Goal: Task Accomplishment & Management: Use online tool/utility

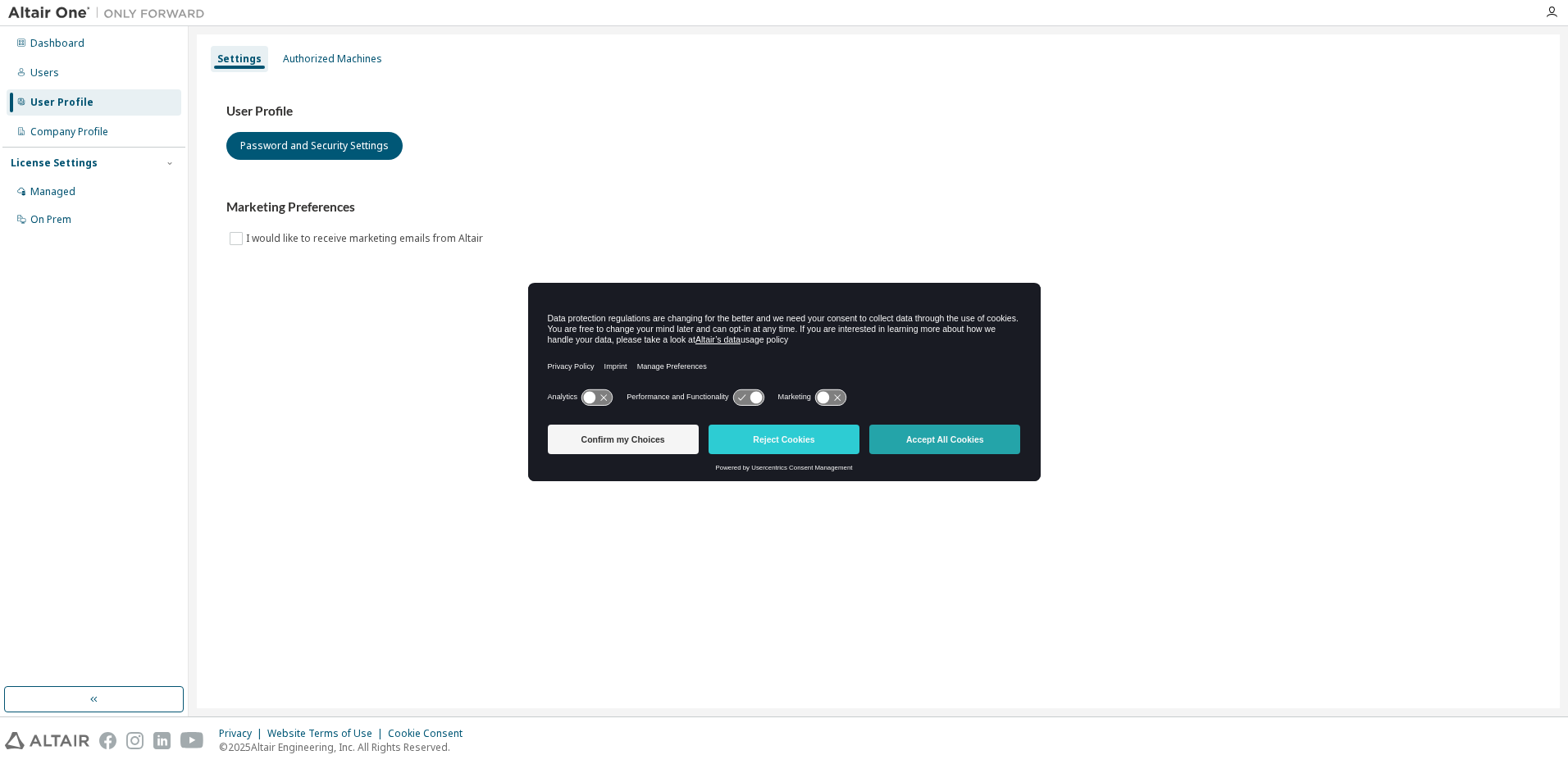
click at [914, 442] on button "Accept All Cookies" at bounding box center [944, 439] width 150 height 29
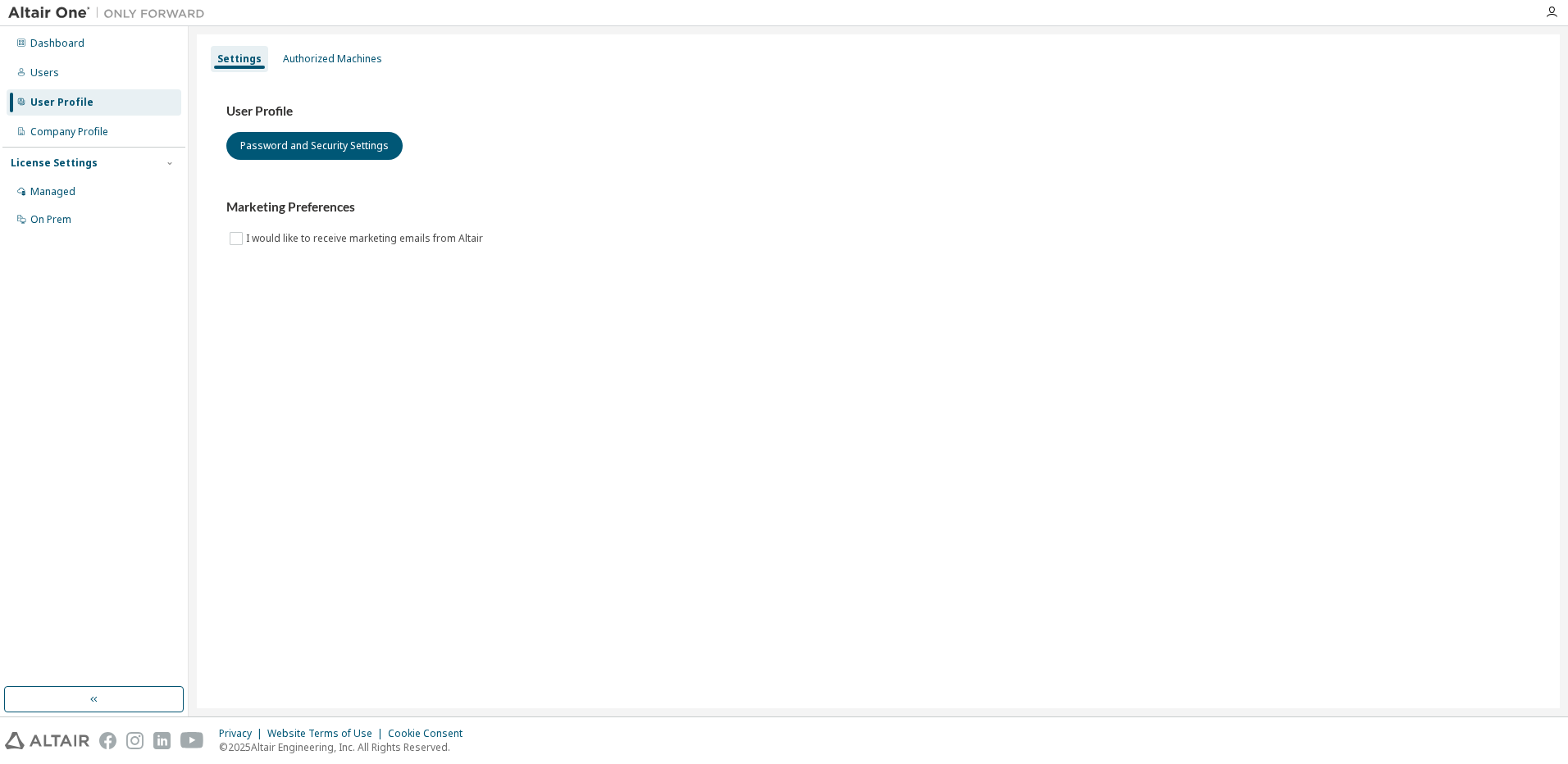
click at [349, 65] on div "Authorized Machines" at bounding box center [332, 59] width 99 height 13
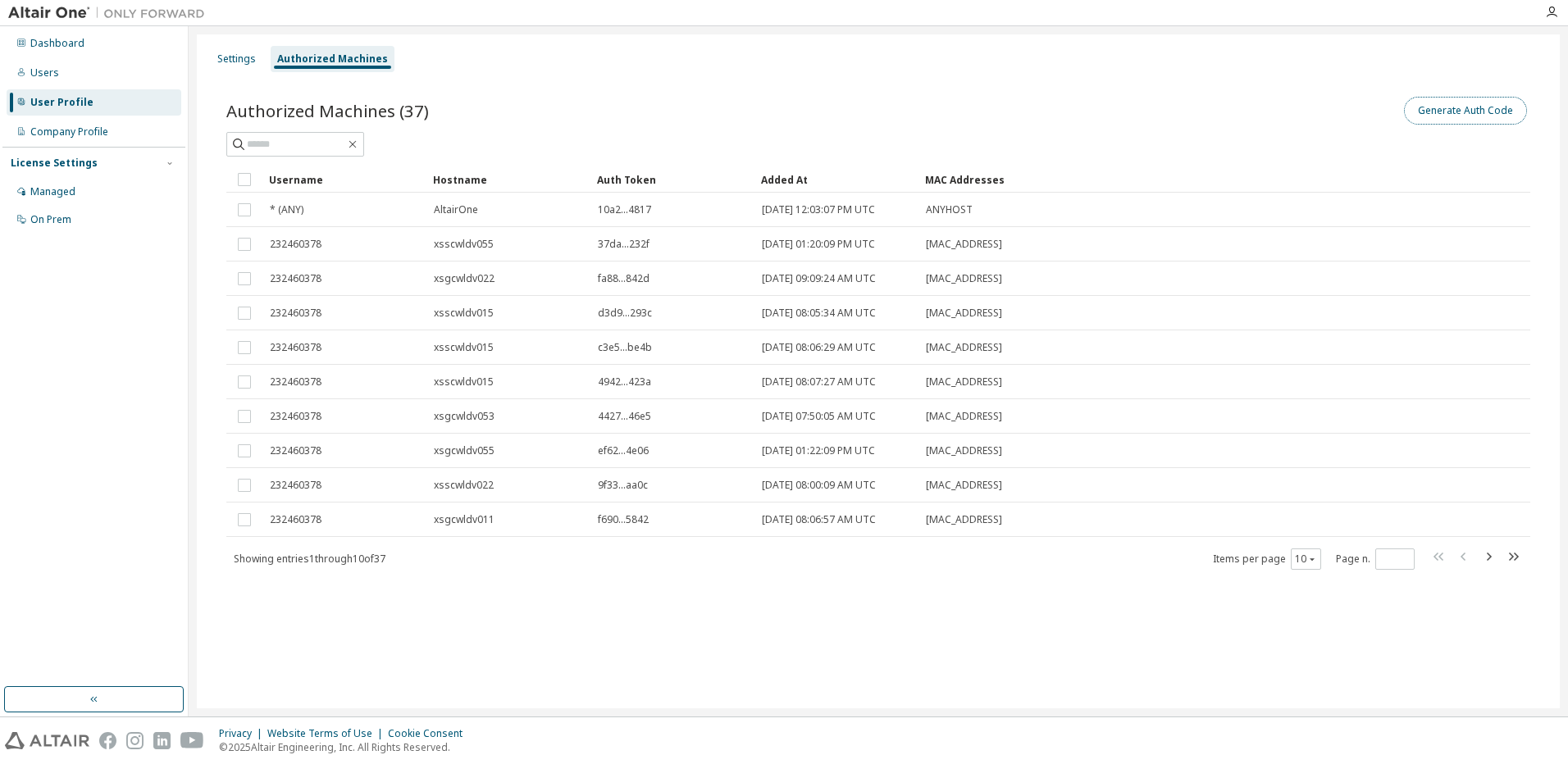
click at [1471, 110] on button "Generate Auth Code" at bounding box center [1465, 110] width 123 height 28
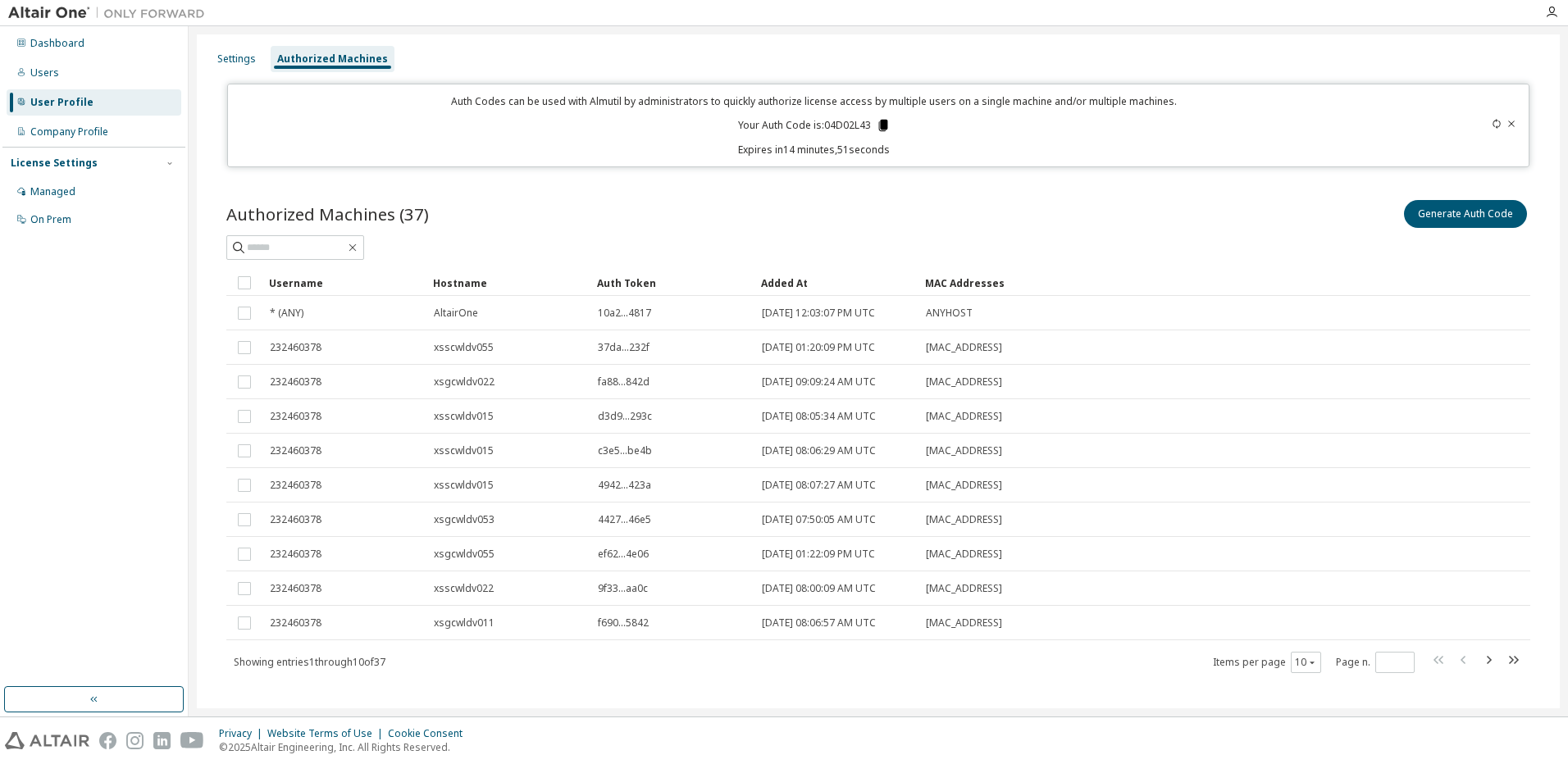
click at [879, 124] on icon at bounding box center [883, 126] width 9 height 12
